Goal: Transaction & Acquisition: Purchase product/service

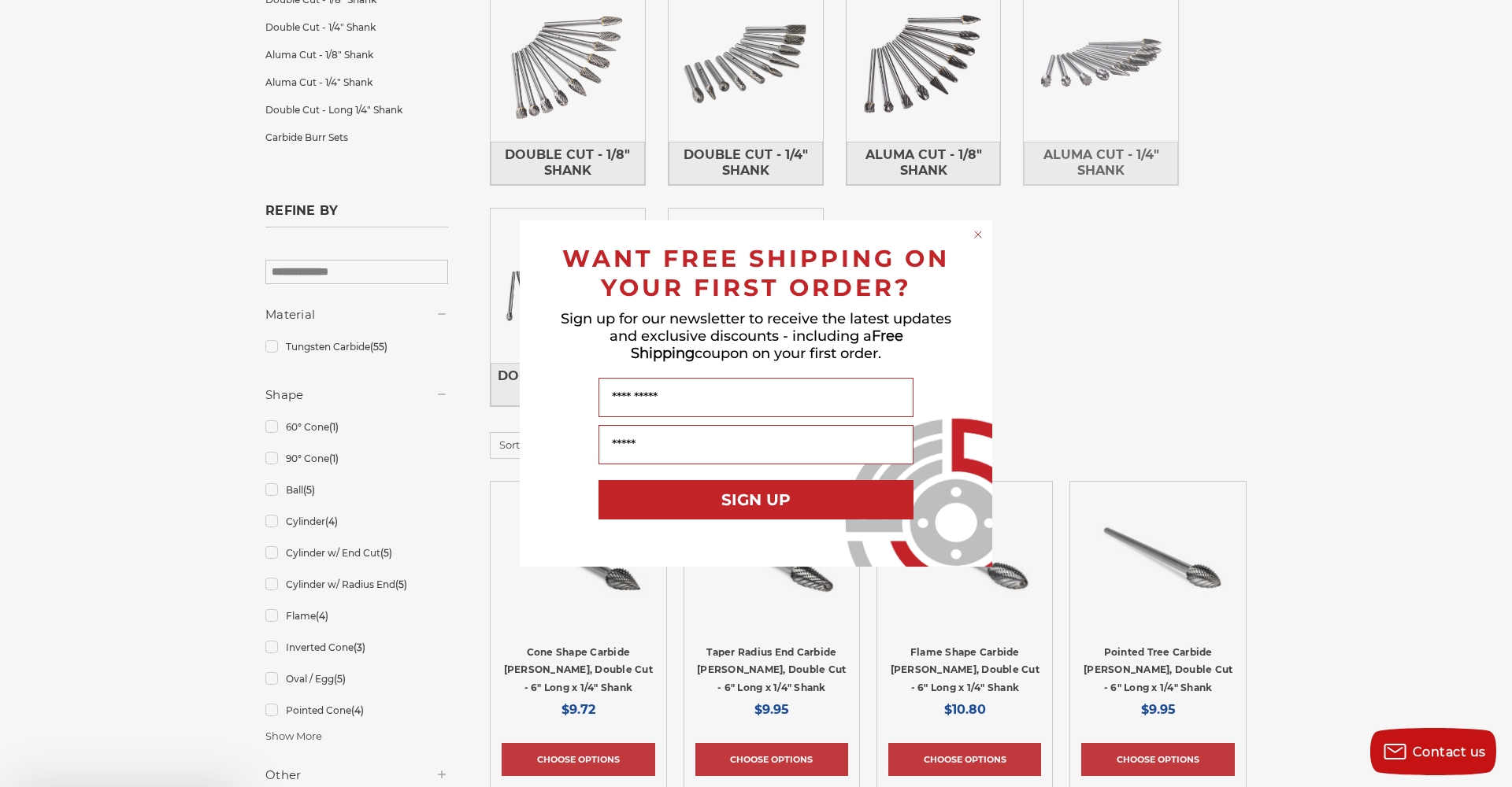
scroll to position [323, 0]
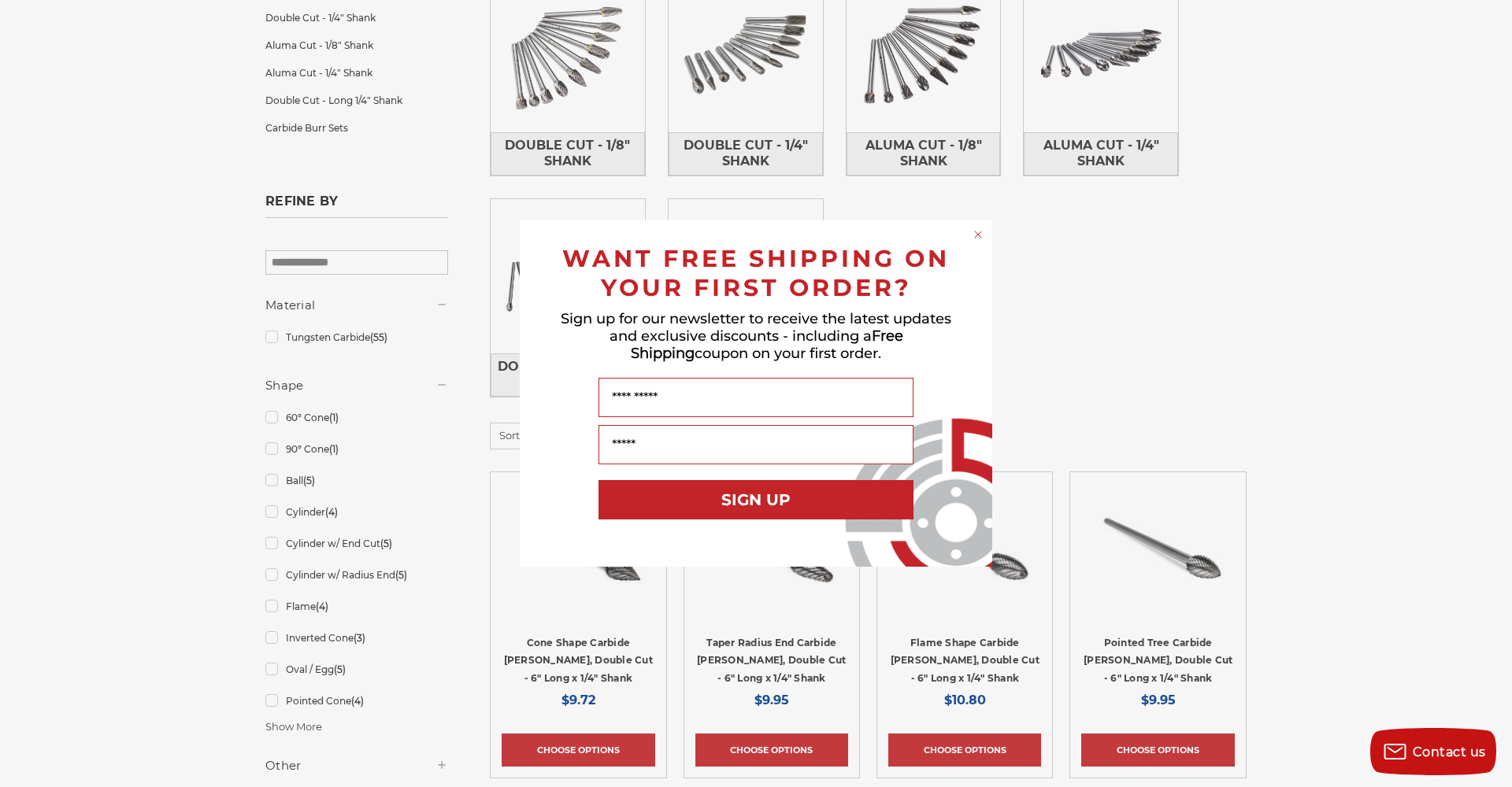
click at [1242, 296] on div "Close dialog WANT FREE SHIPPING ON YOUR FIRST ORDER? Sign up for our newsletter…" at bounding box center [756, 394] width 1512 height 787
click at [975, 240] on circle "Close dialog" at bounding box center [979, 235] width 15 height 15
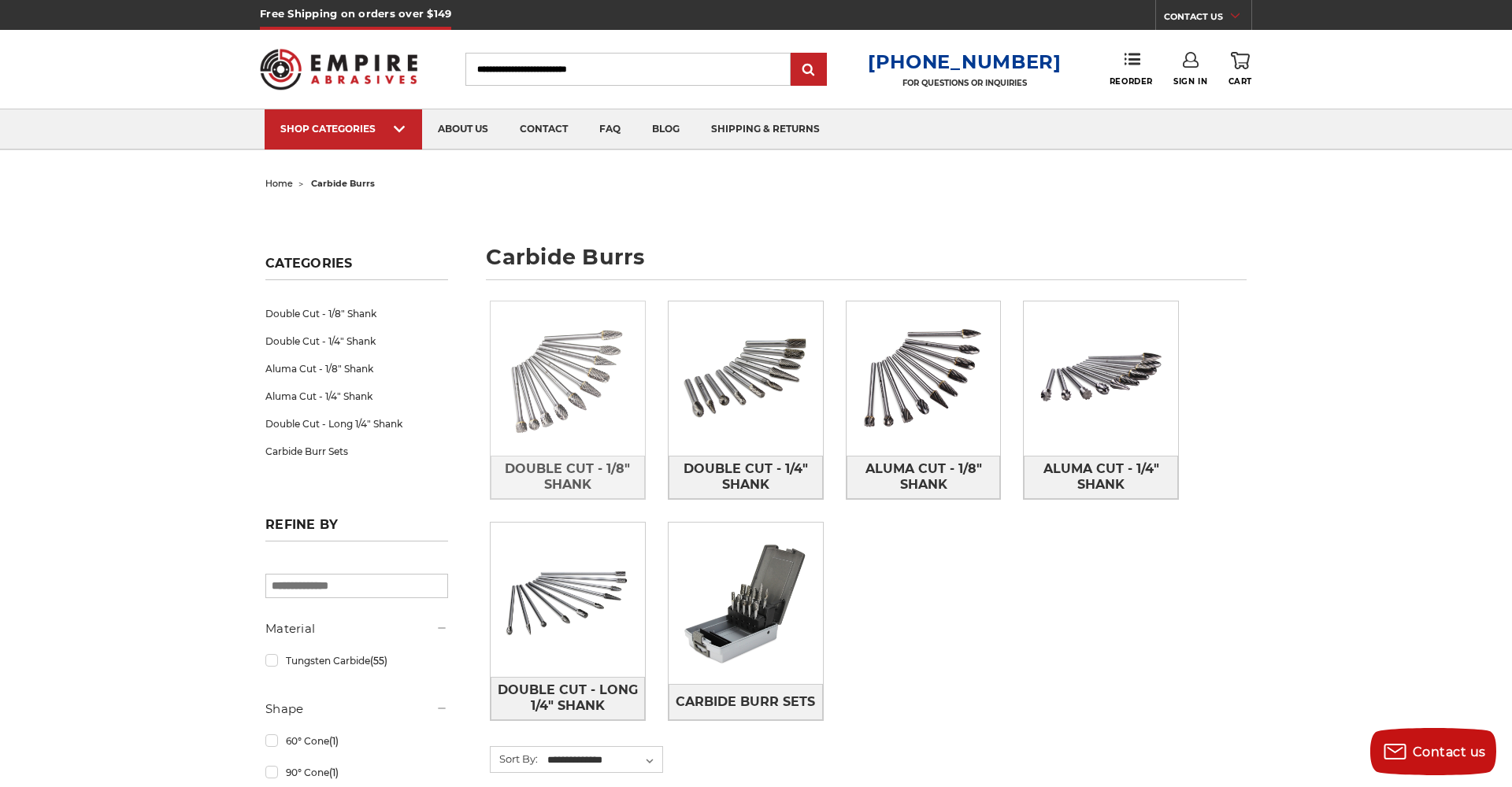
scroll to position [0, 0]
click at [583, 385] on img at bounding box center [568, 378] width 154 height 154
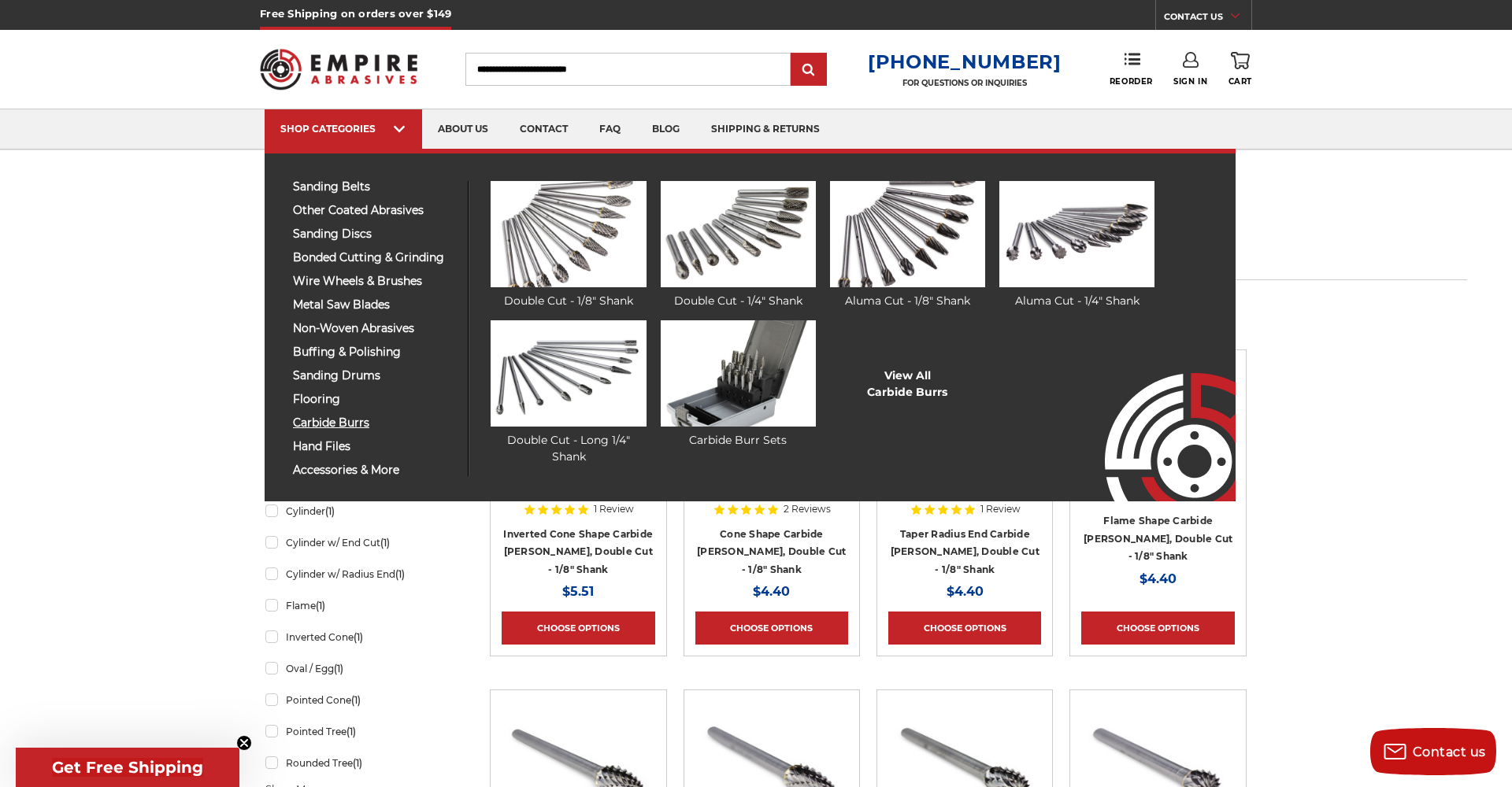
click at [334, 420] on span "carbide burrs" at bounding box center [375, 423] width 163 height 11
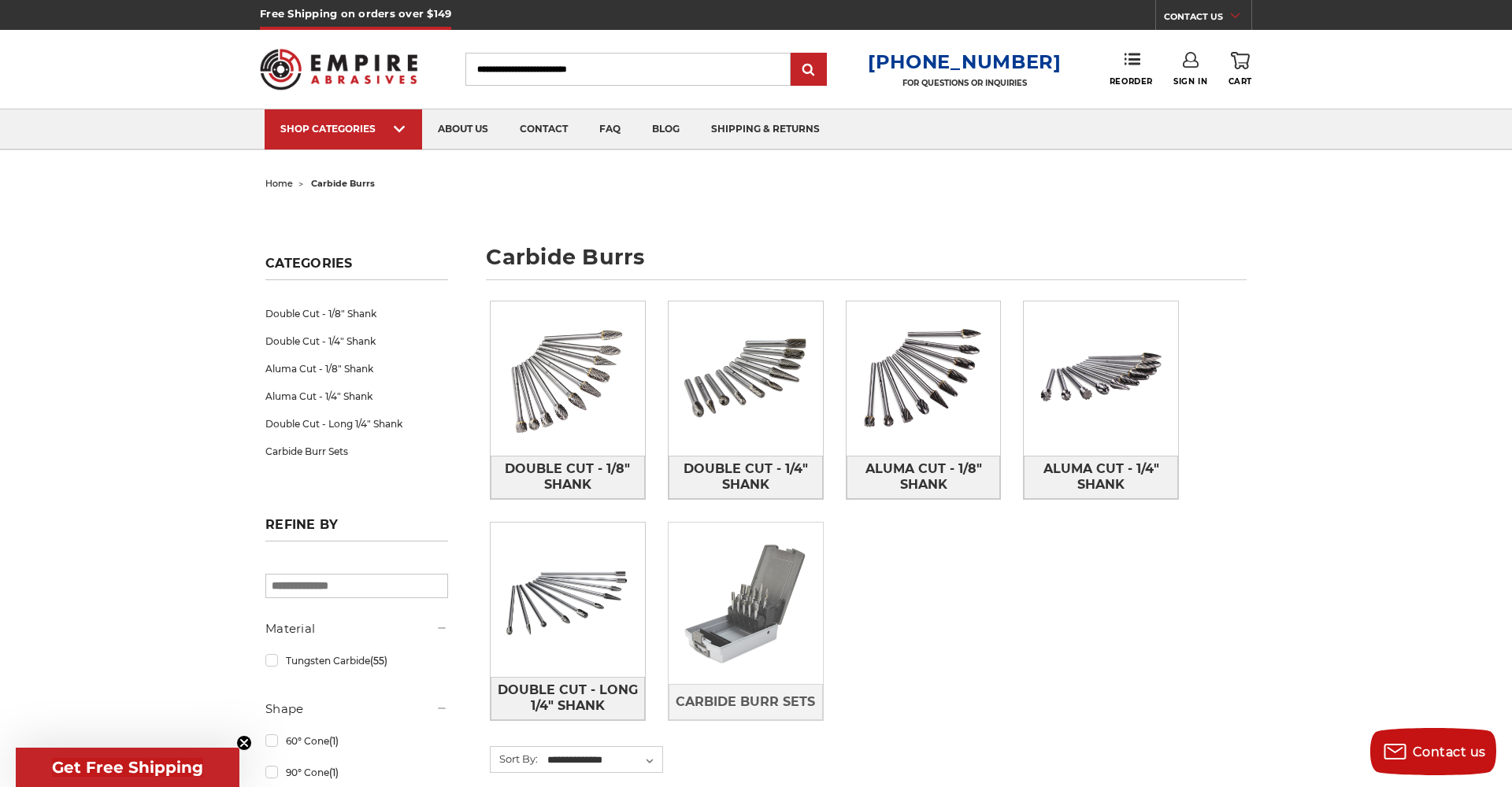
click at [725, 571] on img at bounding box center [746, 603] width 154 height 154
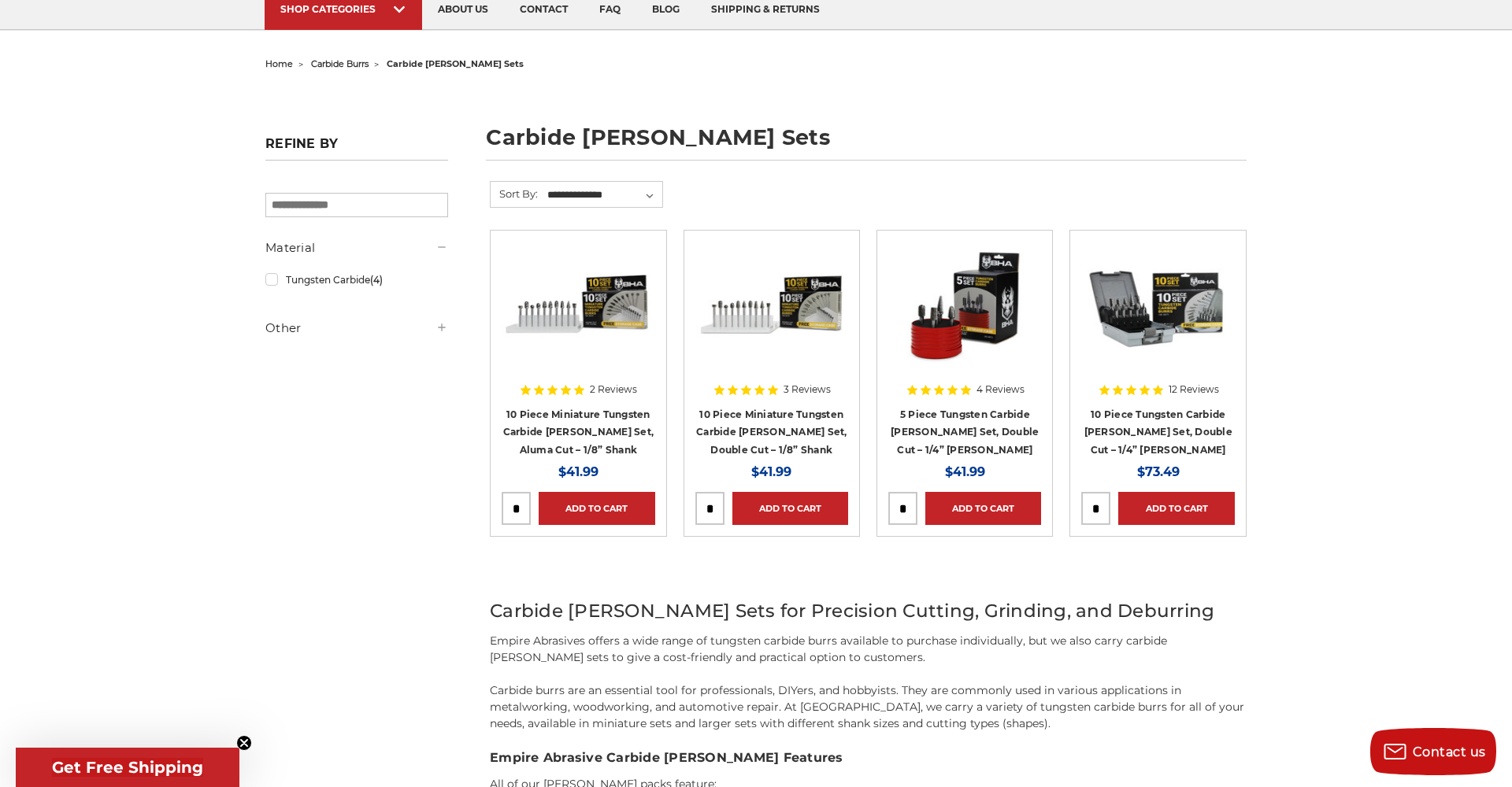
scroll to position [126, 0]
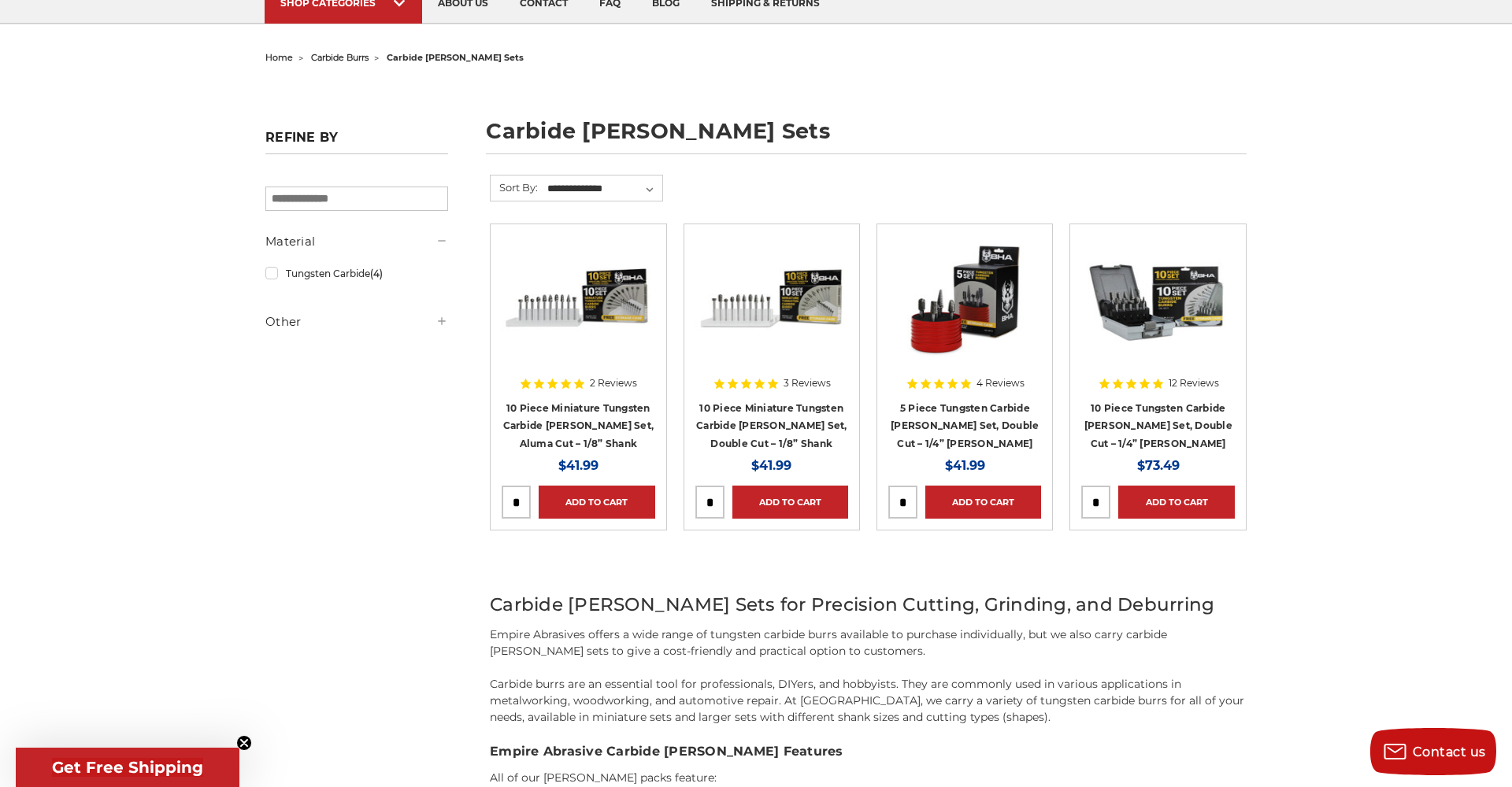
click at [787, 305] on img at bounding box center [771, 298] width 153 height 126
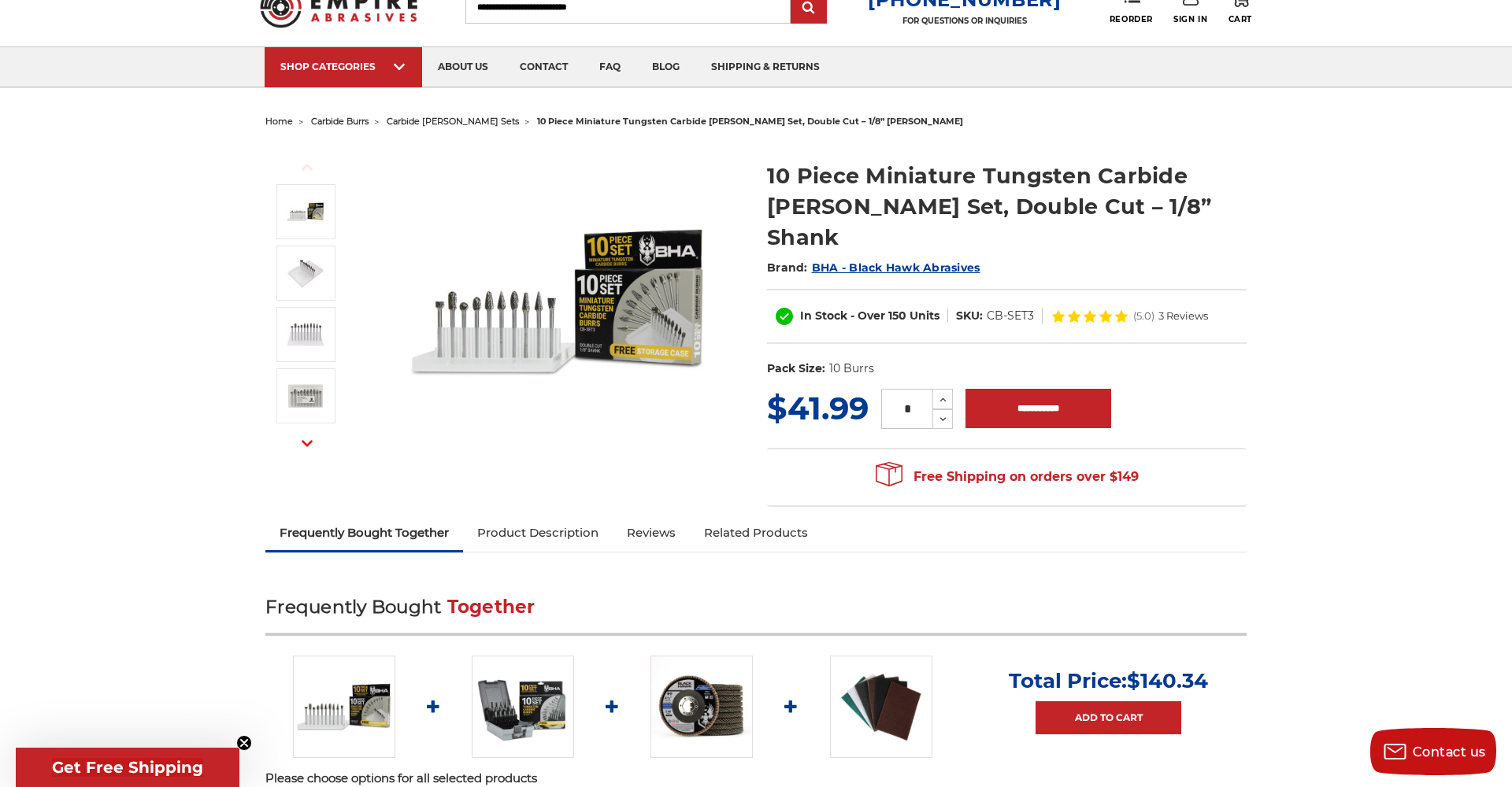
scroll to position [67, 0]
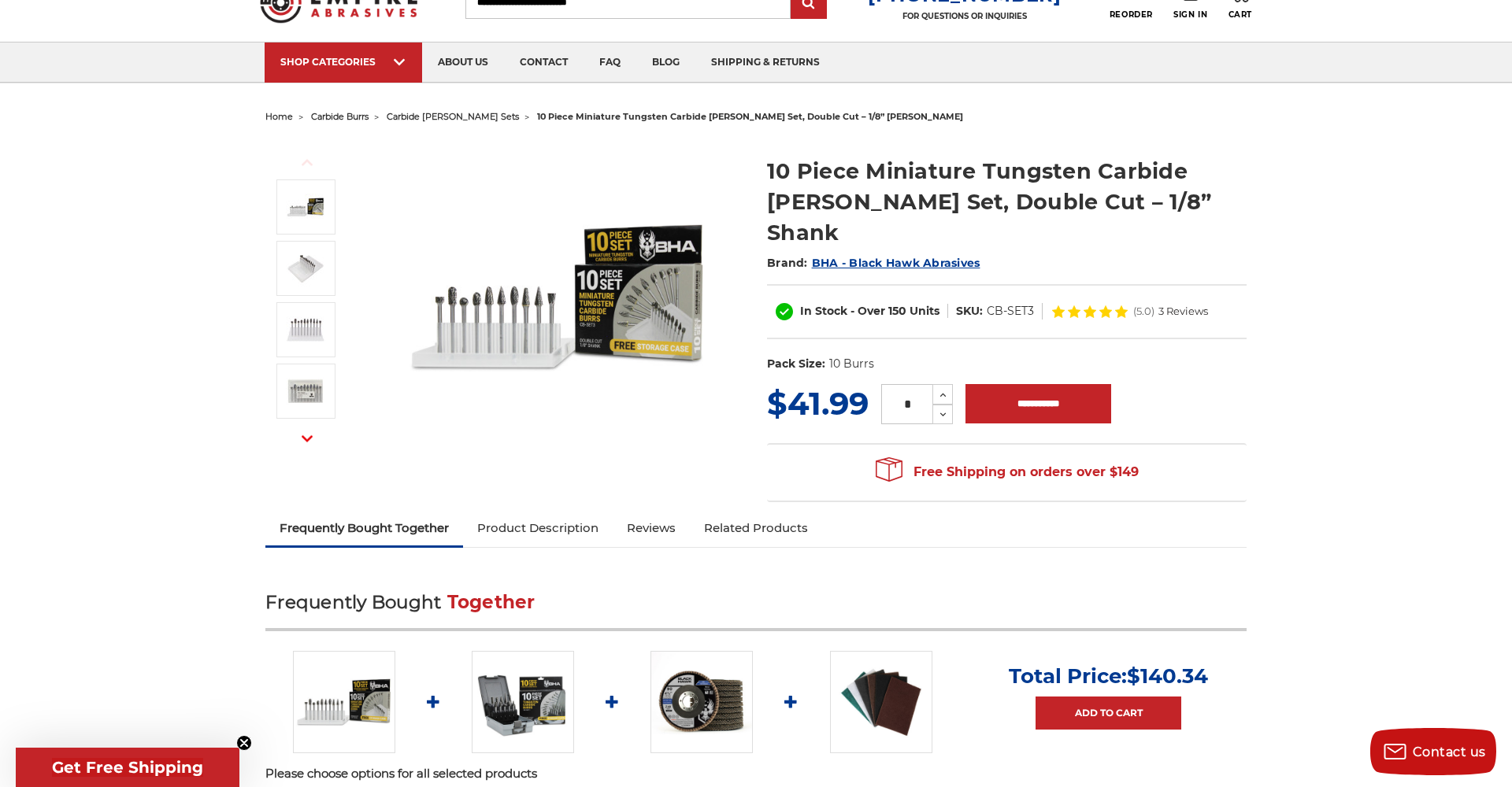
click at [499, 303] on img at bounding box center [559, 297] width 315 height 315
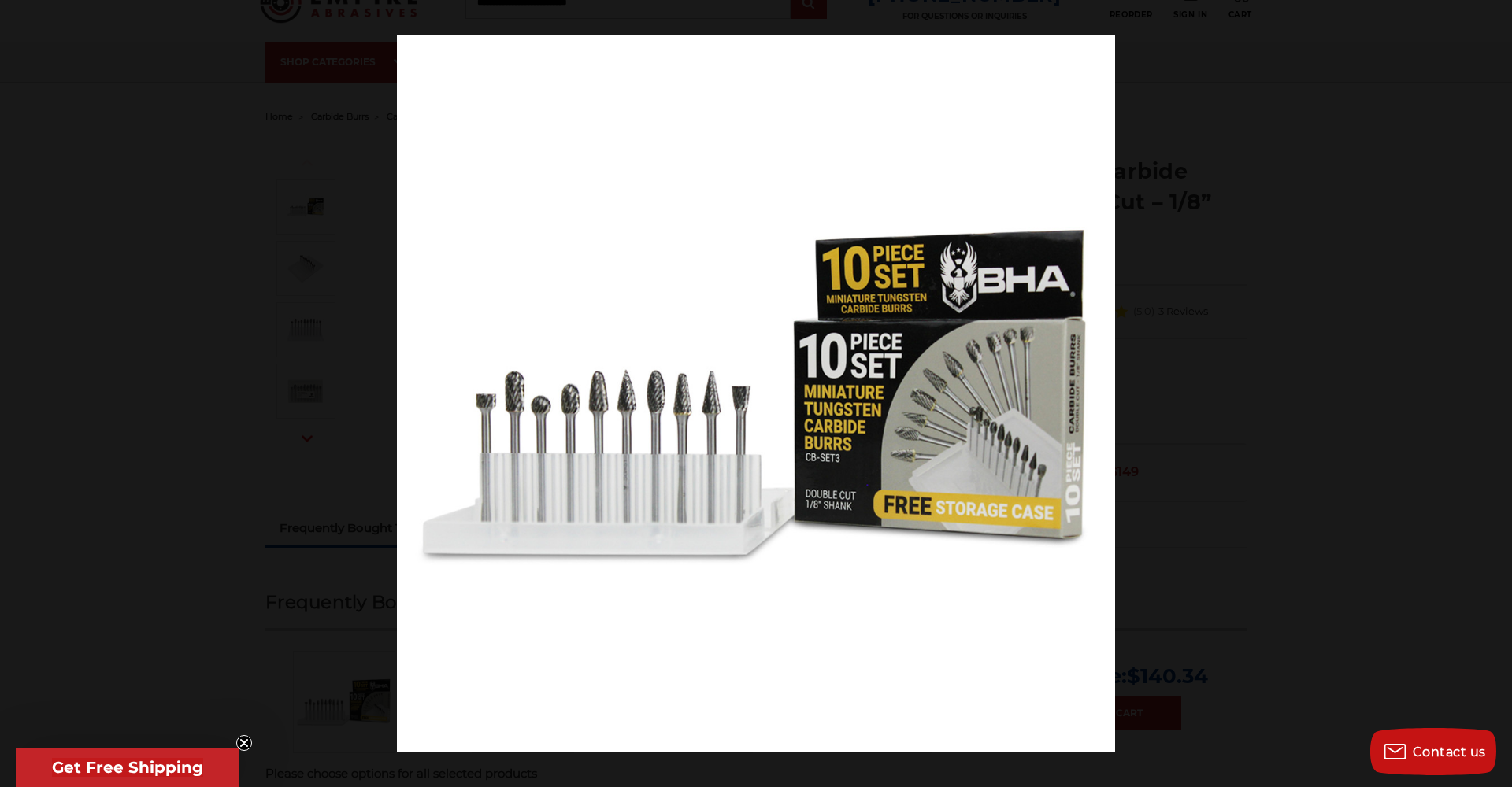
click at [1492, 394] on button at bounding box center [1484, 394] width 55 height 78
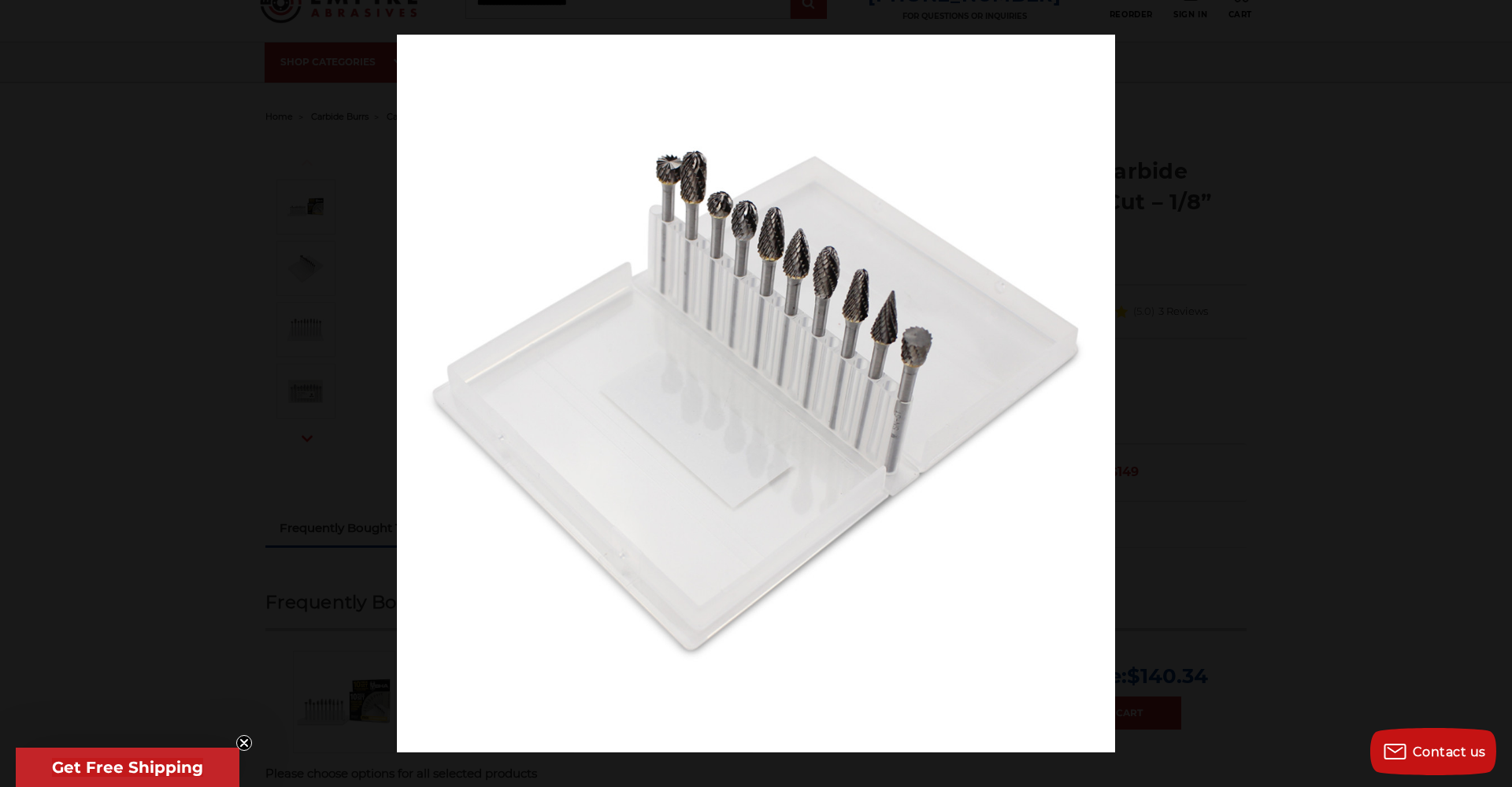
click at [1492, 394] on button at bounding box center [1484, 394] width 55 height 78
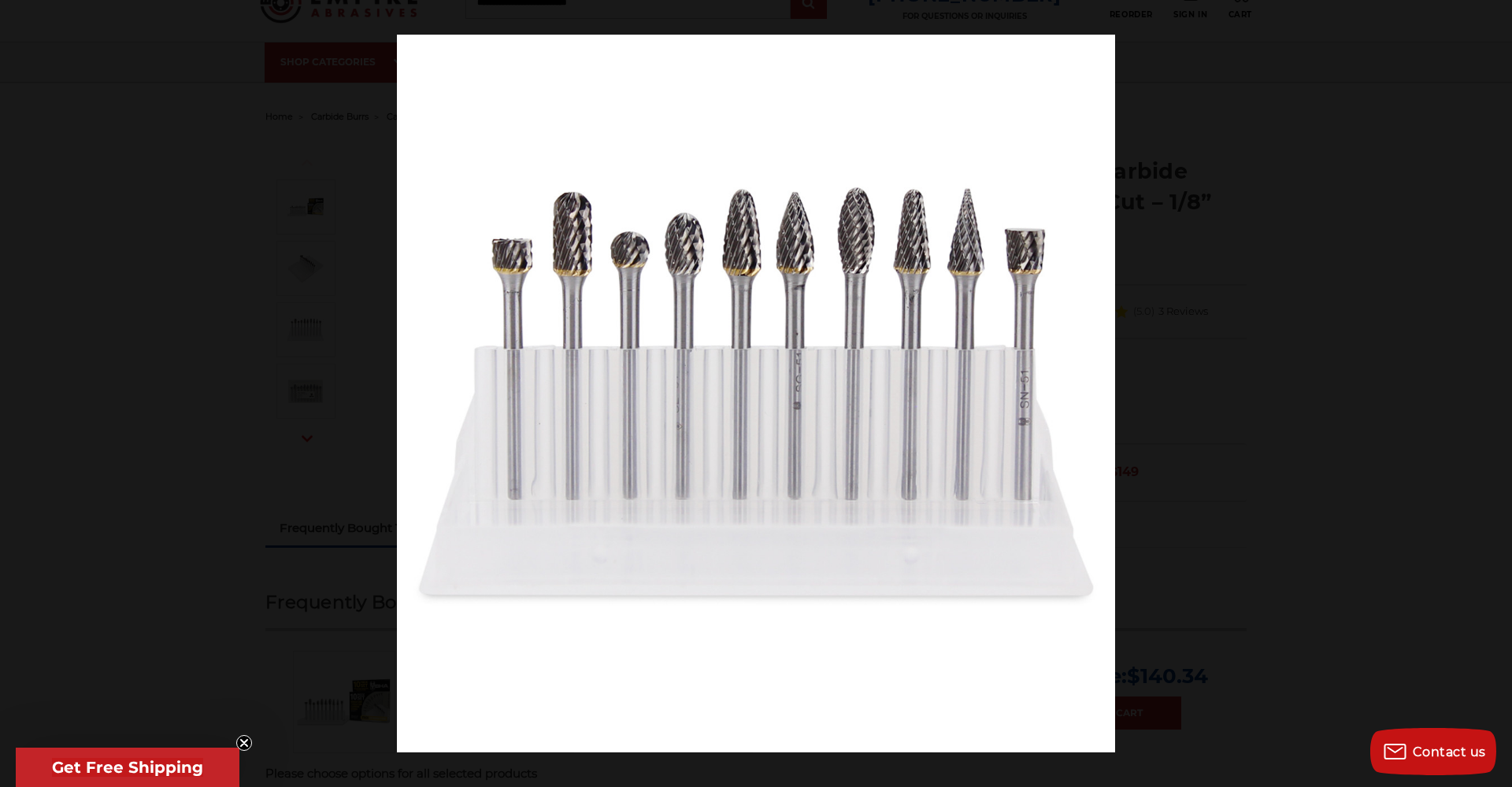
click at [1492, 394] on button at bounding box center [1484, 394] width 55 height 78
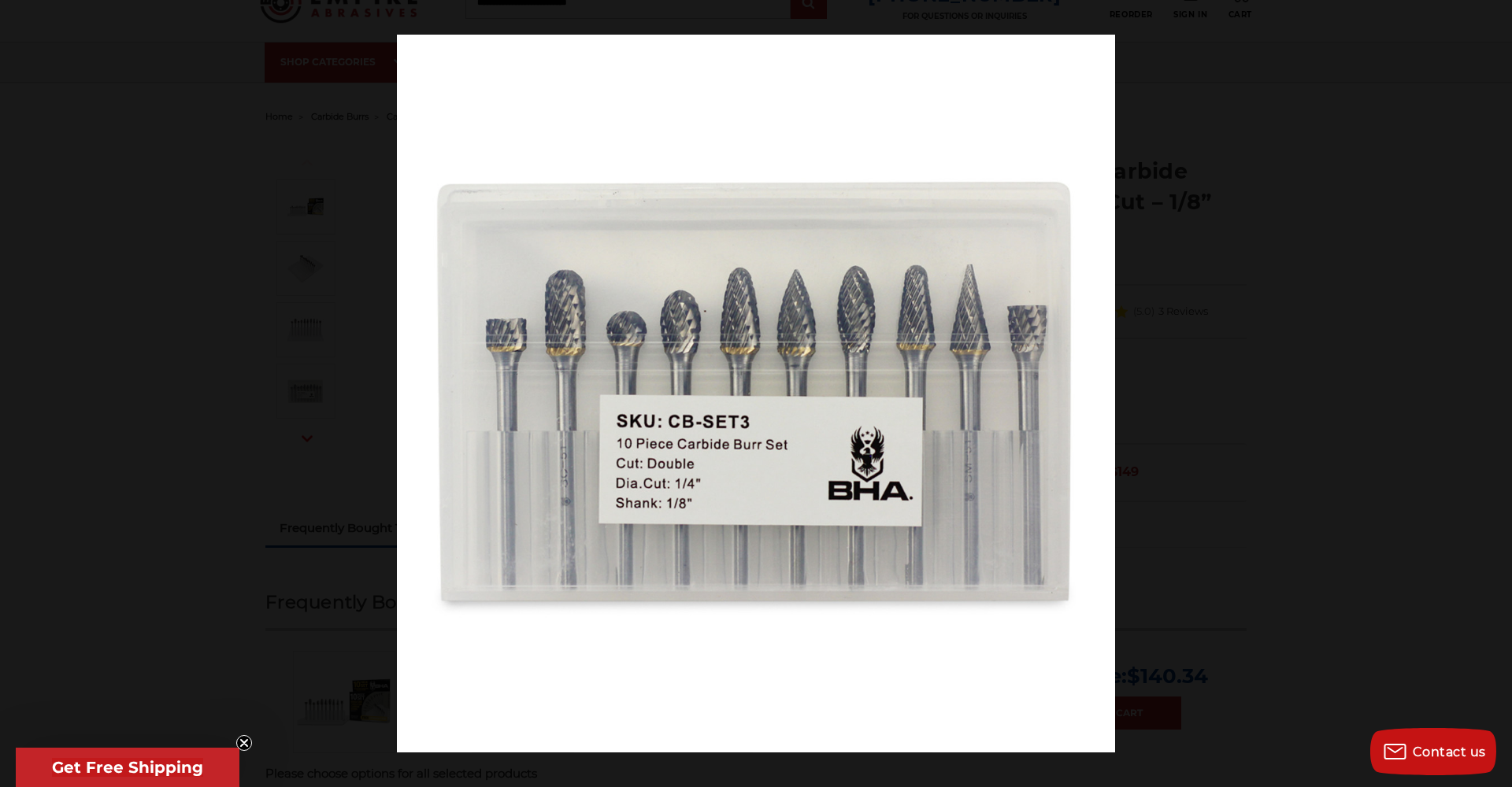
click at [1492, 394] on button at bounding box center [1484, 394] width 55 height 78
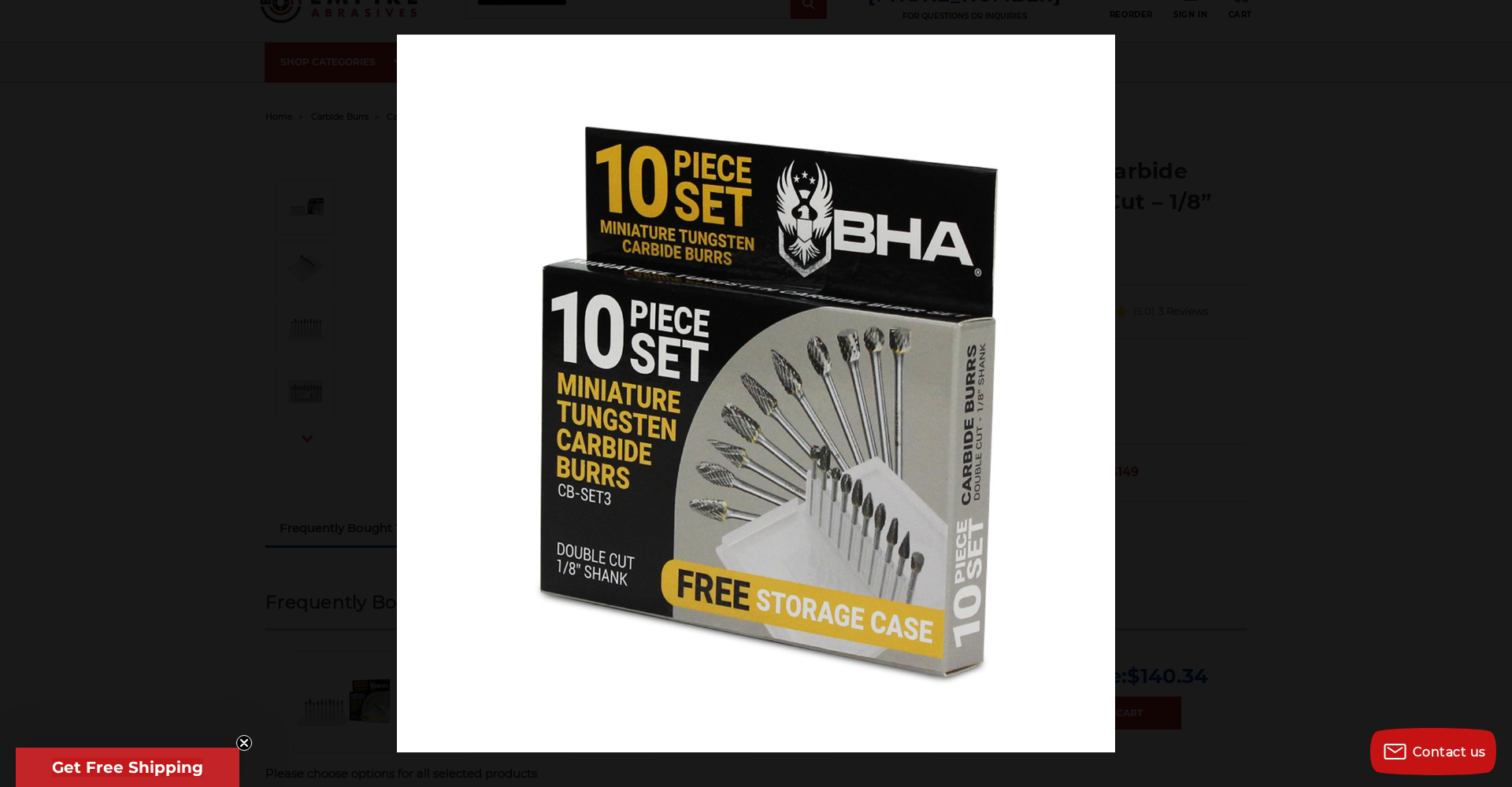
click at [1492, 394] on button at bounding box center [1484, 394] width 55 height 78
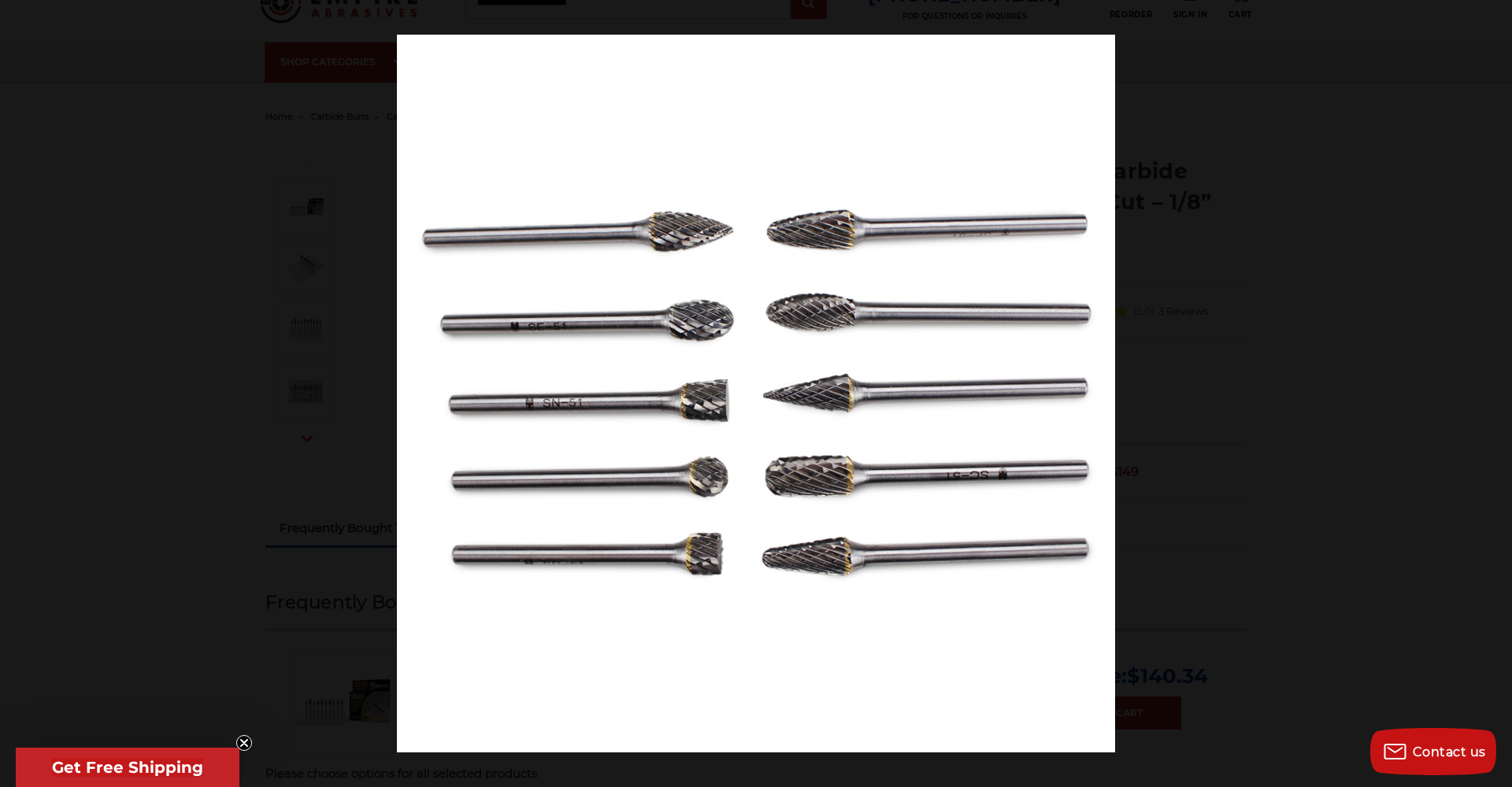
click at [1492, 394] on button at bounding box center [1484, 394] width 55 height 78
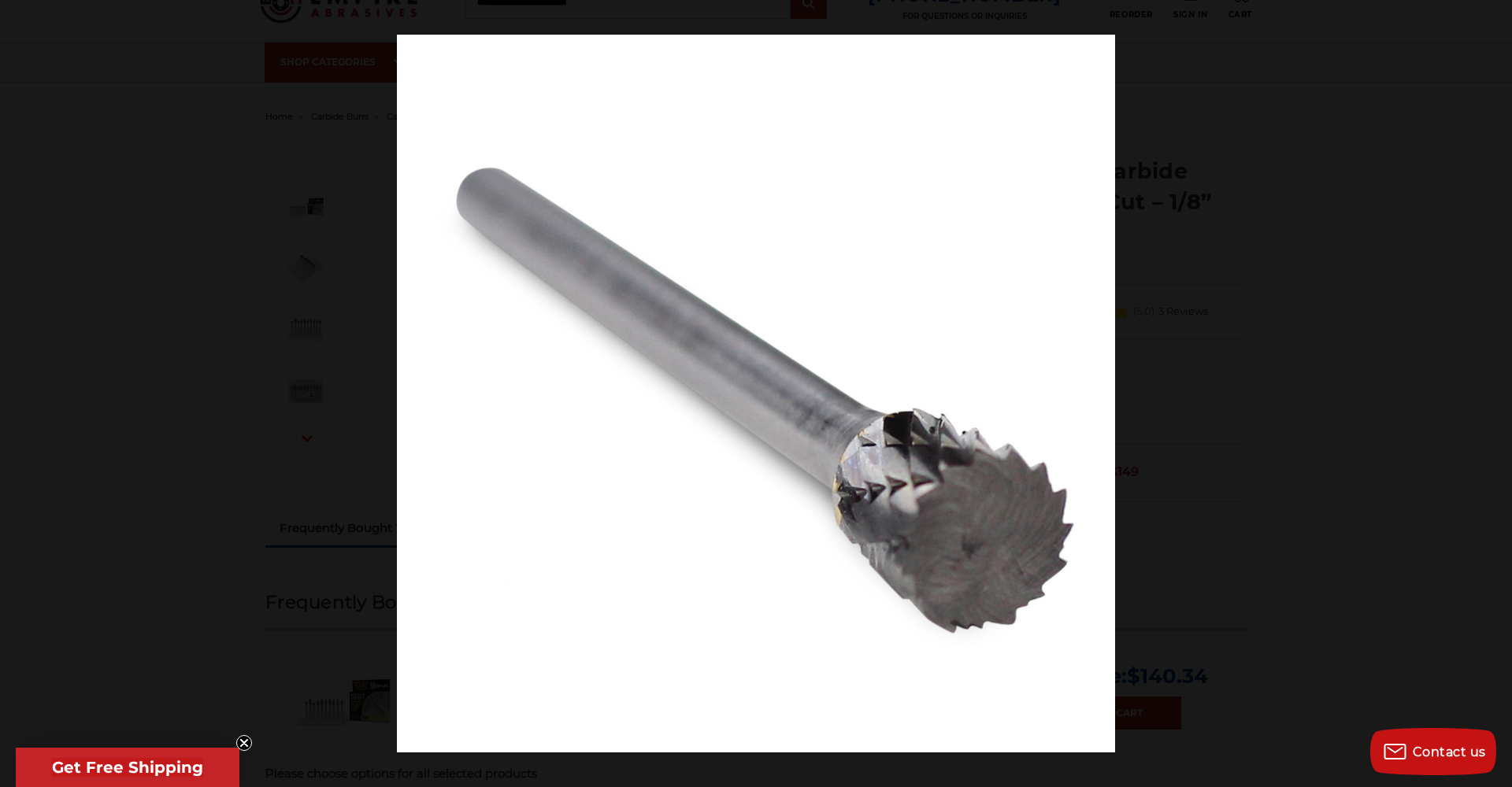
click at [1492, 394] on button at bounding box center [1484, 394] width 55 height 78
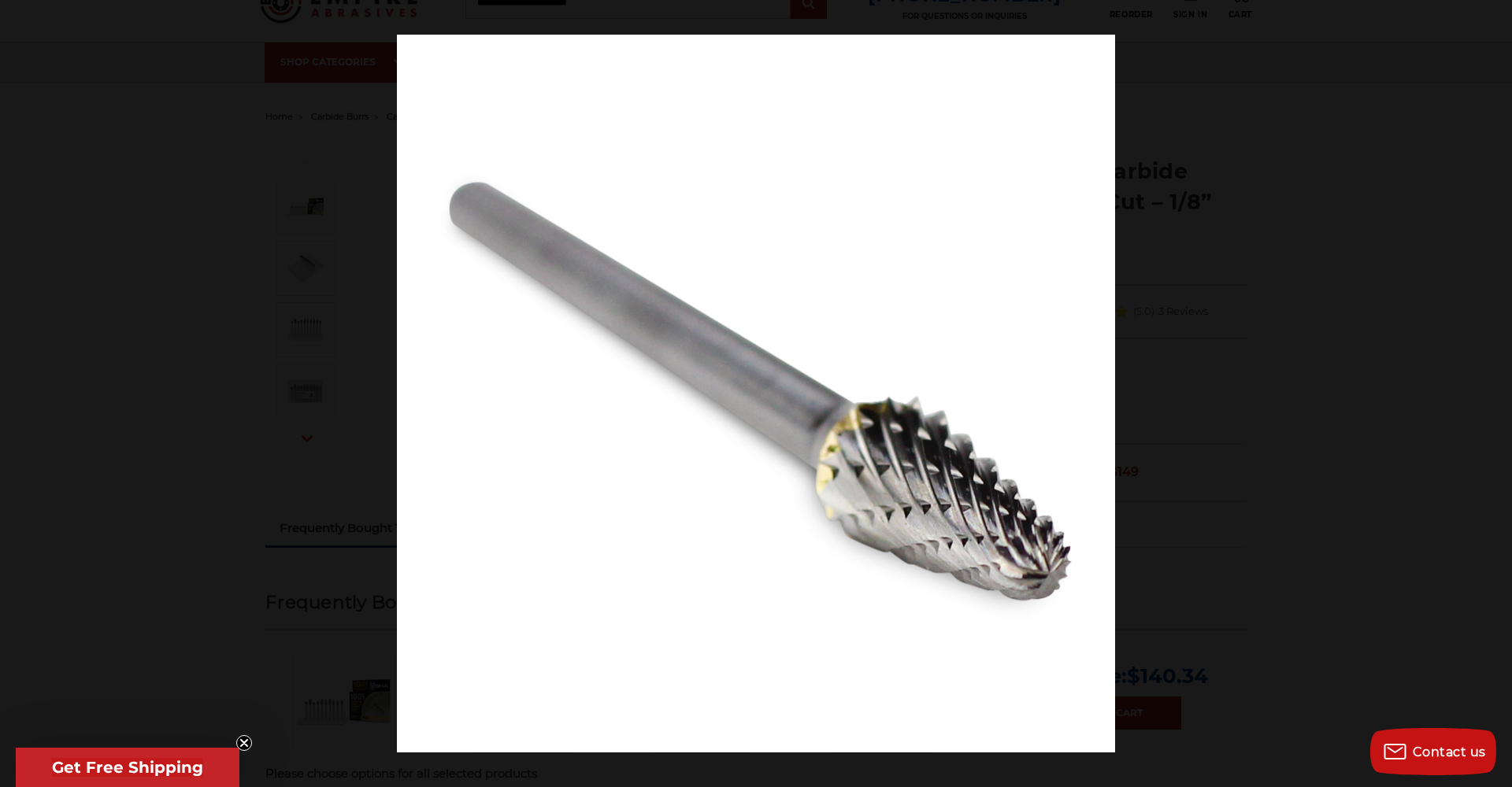
click at [1492, 394] on button at bounding box center [1484, 394] width 55 height 78
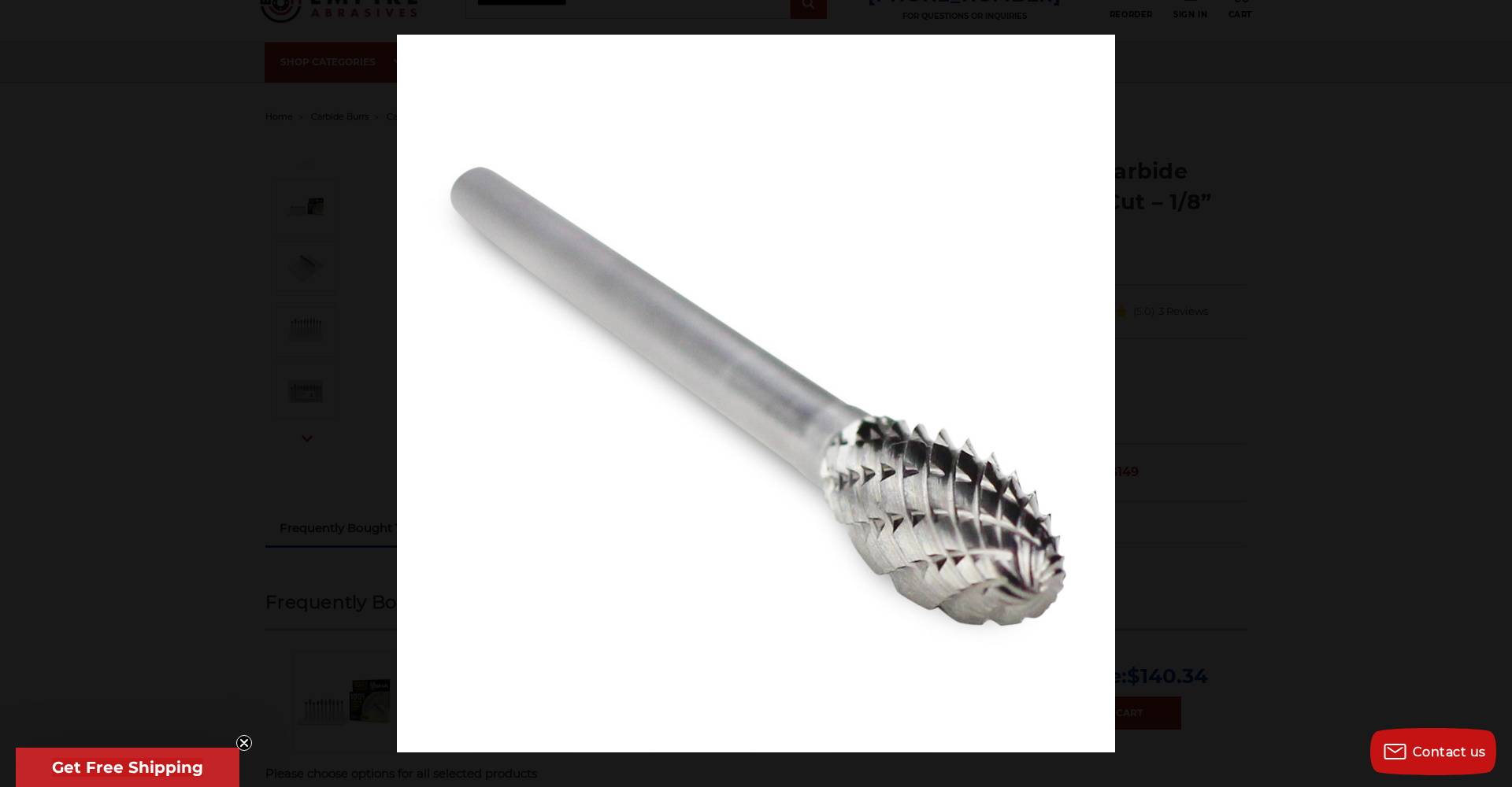
click at [1492, 394] on button at bounding box center [1484, 394] width 55 height 78
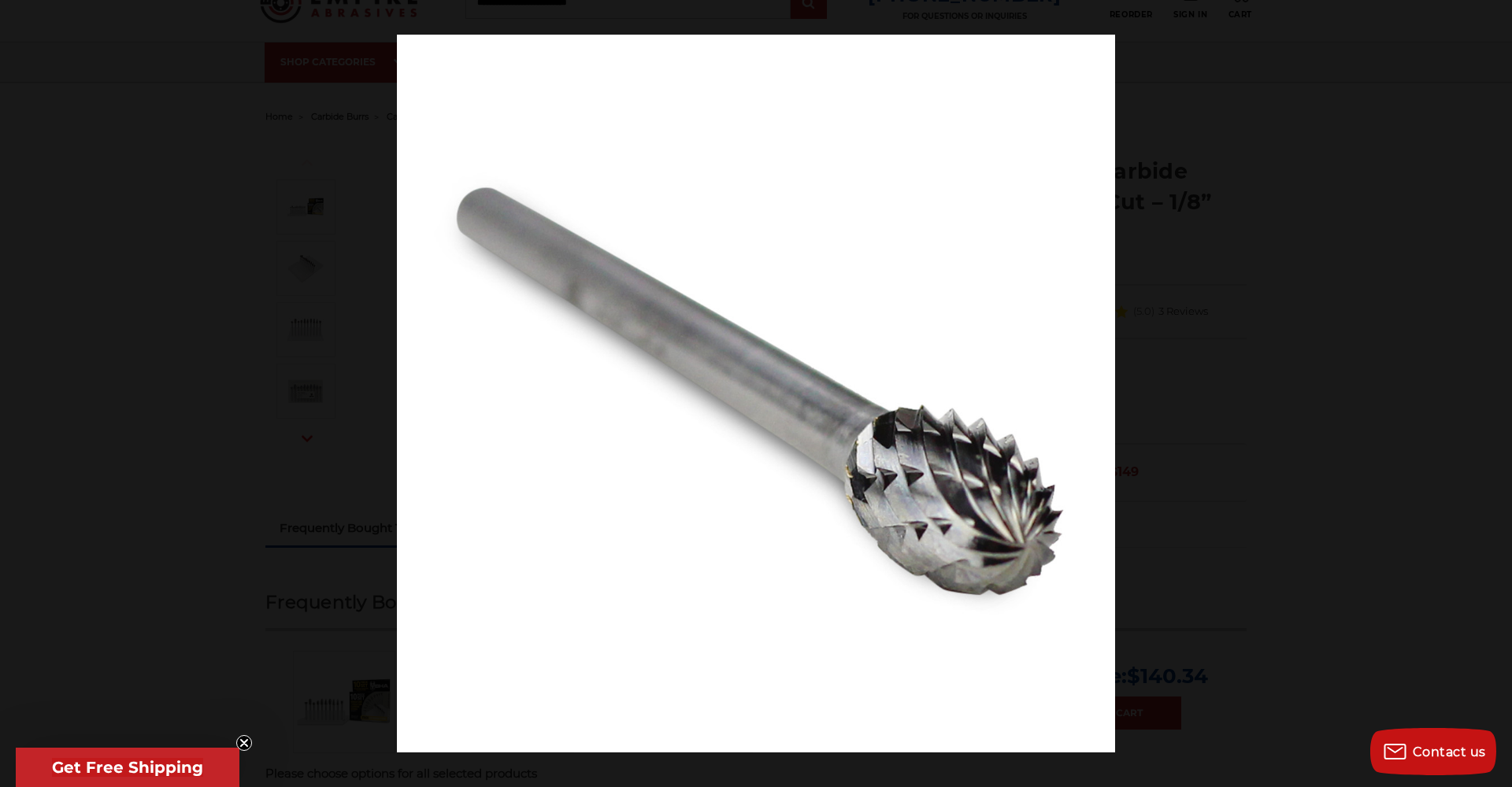
click at [1492, 394] on button at bounding box center [1484, 394] width 55 height 78
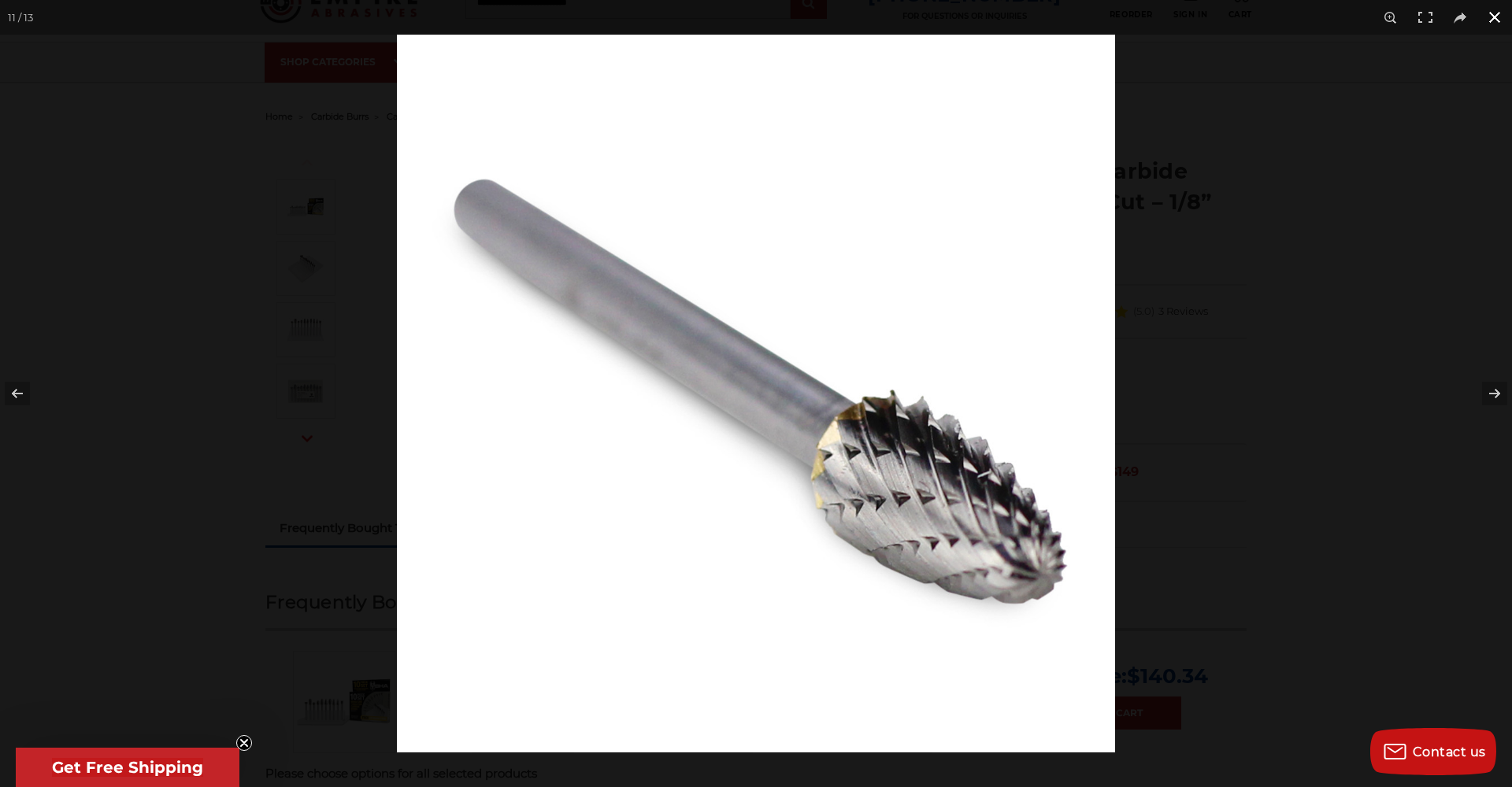
click at [1501, 15] on button at bounding box center [1495, 17] width 34 height 34
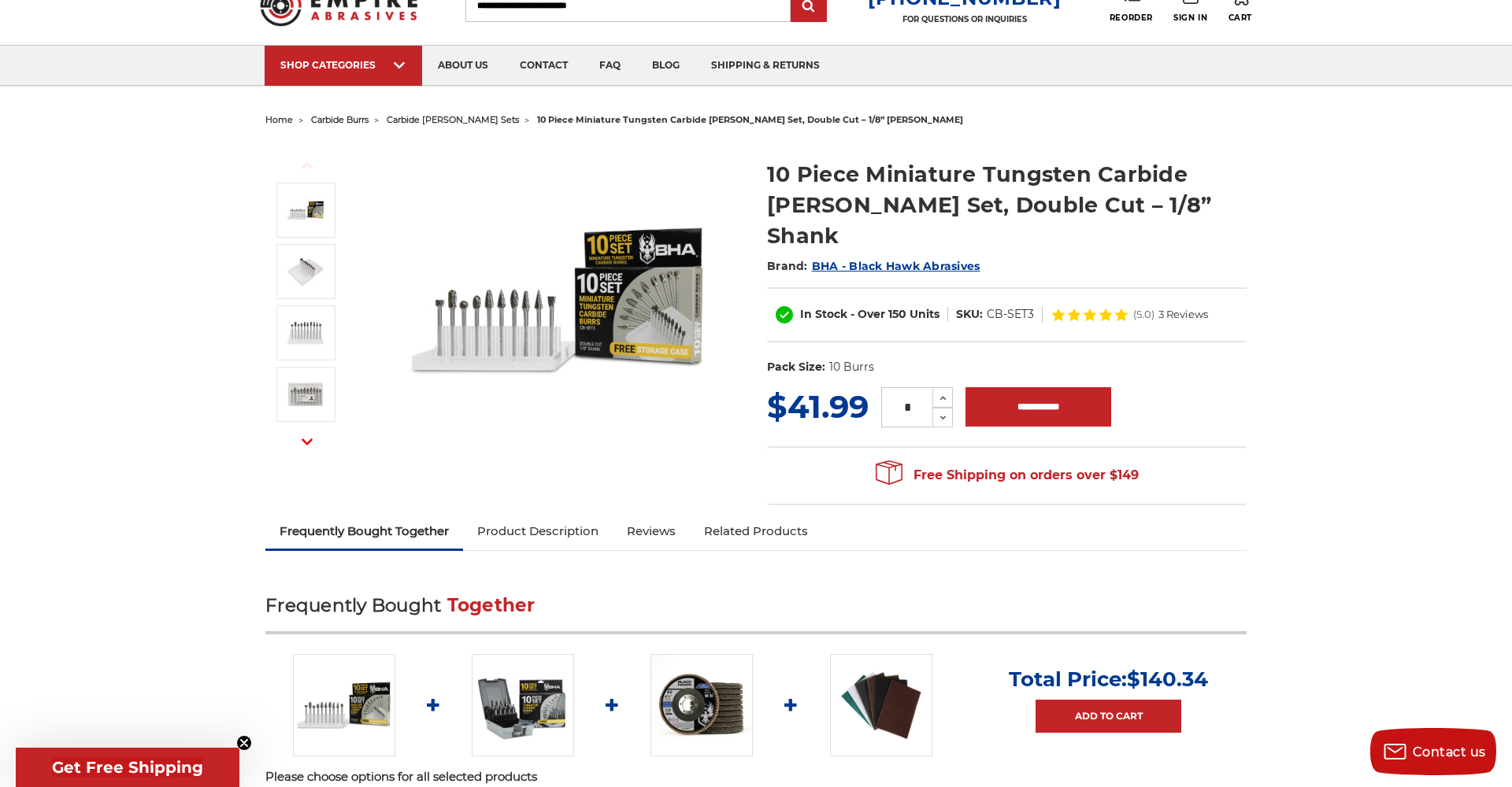
scroll to position [67, 0]
